Goal: Information Seeking & Learning: Understand process/instructions

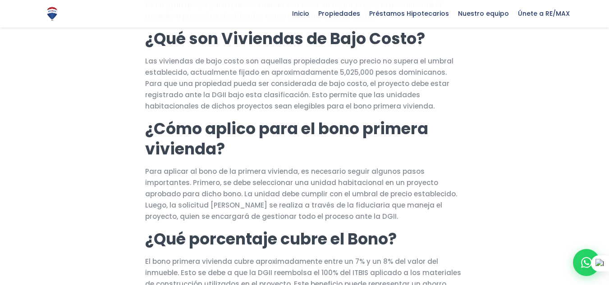
scroll to position [315, 0]
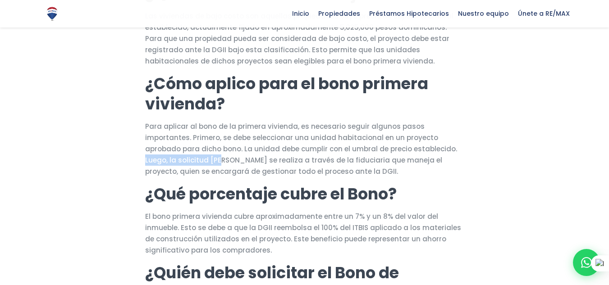
drag, startPoint x: 373, startPoint y: 152, endPoint x: 448, endPoint y: 148, distance: 75.8
click at [448, 148] on p "Para aplicar al bono de la primera vivienda, es necesario seguir algunos pasos …" at bounding box center [304, 149] width 319 height 56
click at [230, 161] on p "Para aplicar al bono de la primera vivienda, es necesario seguir algunos pasos …" at bounding box center [304, 149] width 319 height 56
drag, startPoint x: 142, startPoint y: 162, endPoint x: 238, endPoint y: 163, distance: 96.4
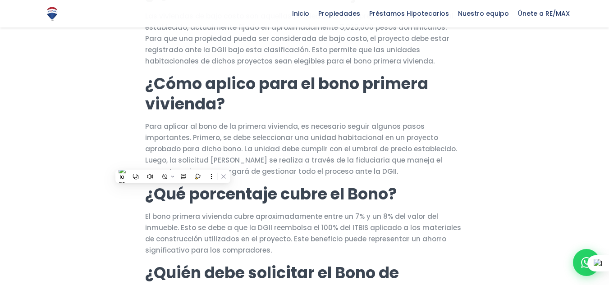
click at [278, 171] on p "Para aplicar al bono de la primera vivienda, es necesario seguir algunos pasos …" at bounding box center [304, 149] width 319 height 56
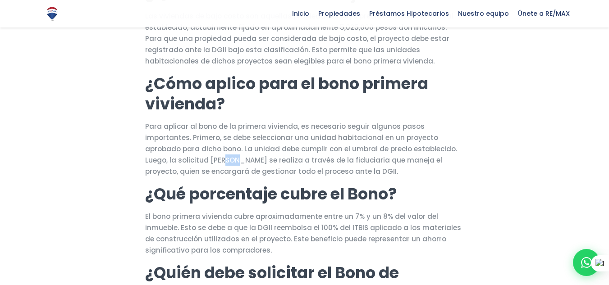
drag, startPoint x: 145, startPoint y: 159, endPoint x: 159, endPoint y: 159, distance: 14.9
click at [159, 159] on p "Para aplicar al bono de la primera vivienda, es necesario seguir algunos pasos …" at bounding box center [304, 149] width 319 height 56
click at [165, 159] on p "Para aplicar al bono de la primera vivienda, es necesario seguir algunos pasos …" at bounding box center [304, 149] width 319 height 56
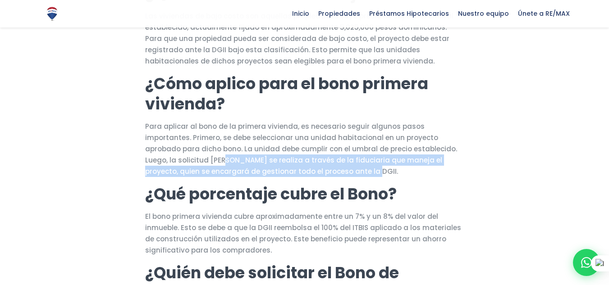
drag, startPoint x: 144, startPoint y: 160, endPoint x: 279, endPoint y: 175, distance: 135.5
copy p "[PERSON_NAME] se realiza a través de la fiduciaria que maneja el proyecto, quie…"
